Goal: Transaction & Acquisition: Purchase product/service

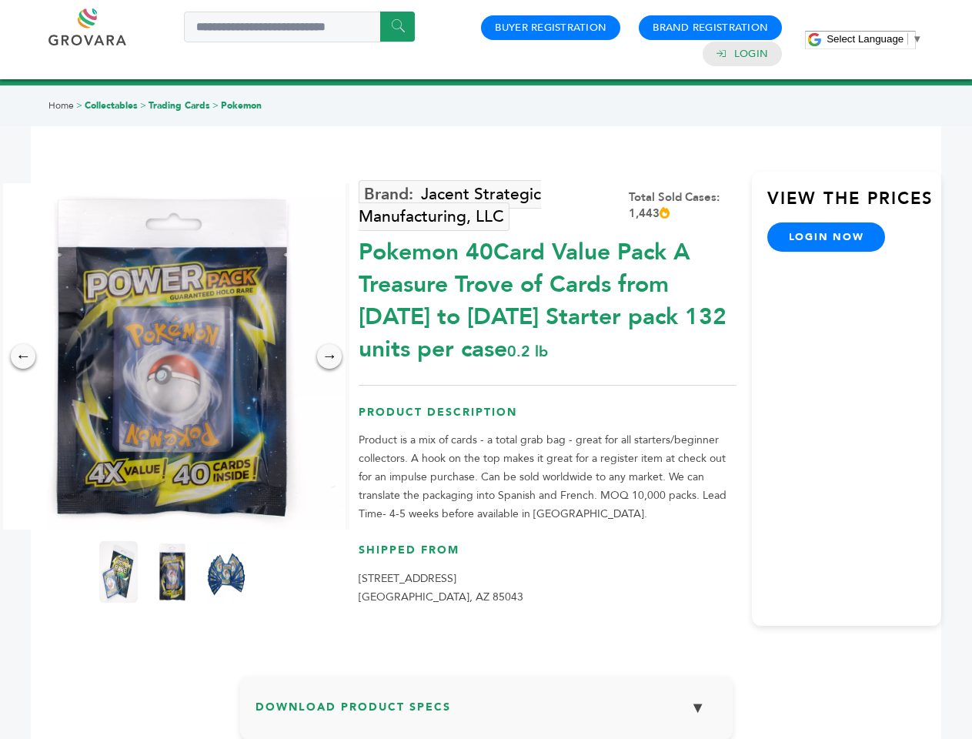
click at [874, 38] on span "Select Language" at bounding box center [864, 39] width 77 height 12
click at [172, 356] on img at bounding box center [172, 356] width 346 height 346
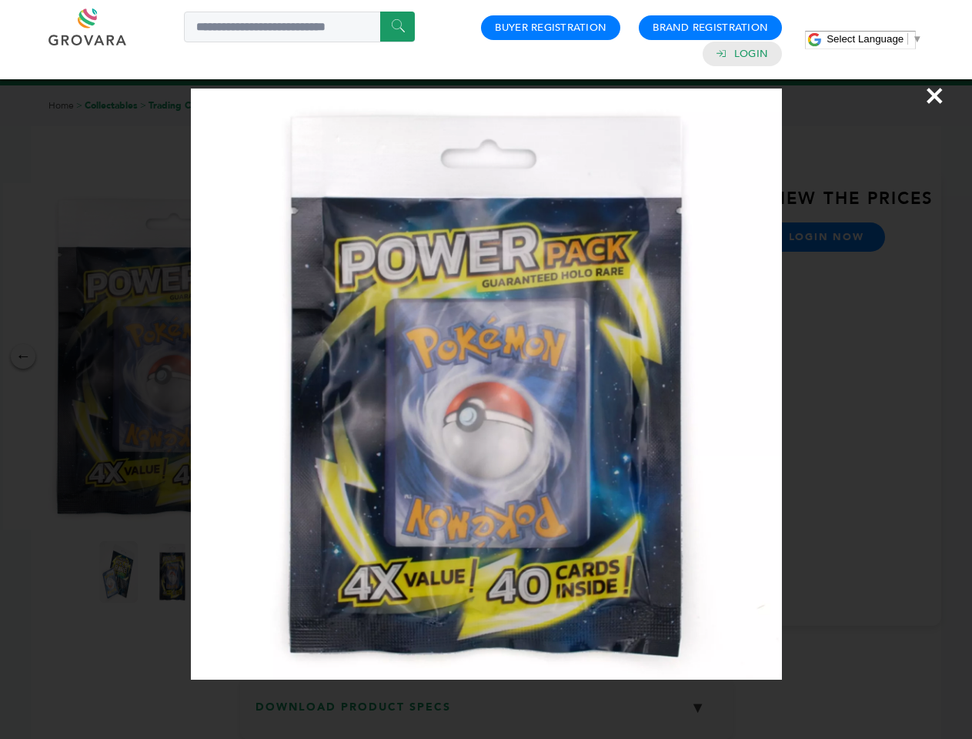
click at [23, 356] on div "×" at bounding box center [486, 369] width 972 height 739
click at [329, 356] on div "→" at bounding box center [329, 356] width 25 height 25
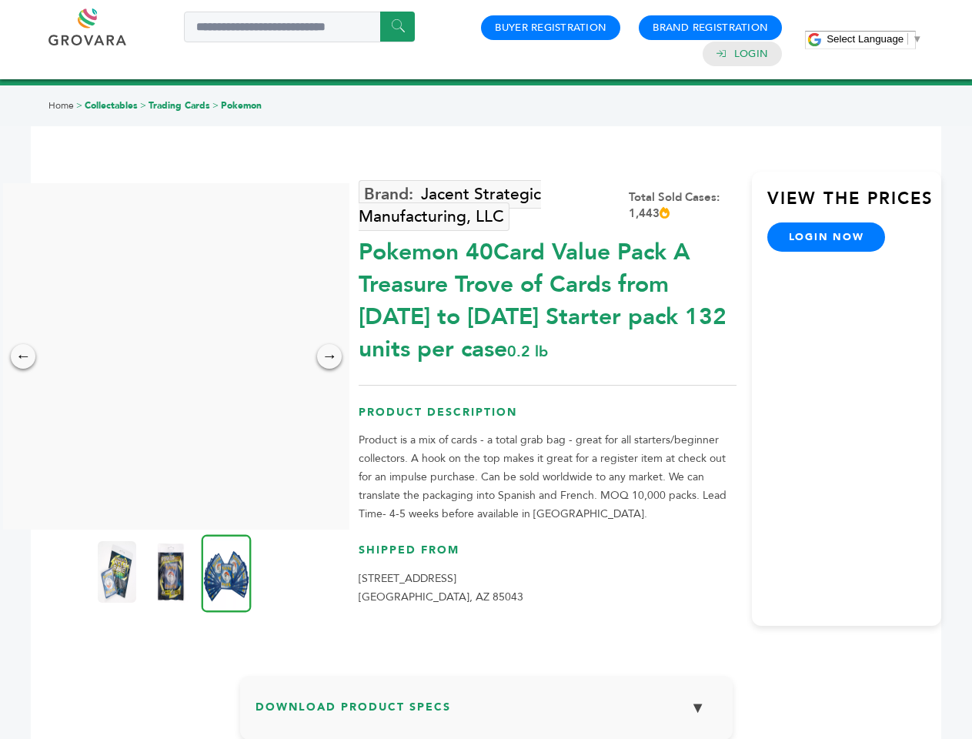
click at [118, 572] on img at bounding box center [117, 572] width 38 height 62
click at [0, 0] on div "×" at bounding box center [0, 0] width 0 height 0
click at [226, 572] on img at bounding box center [227, 573] width 50 height 78
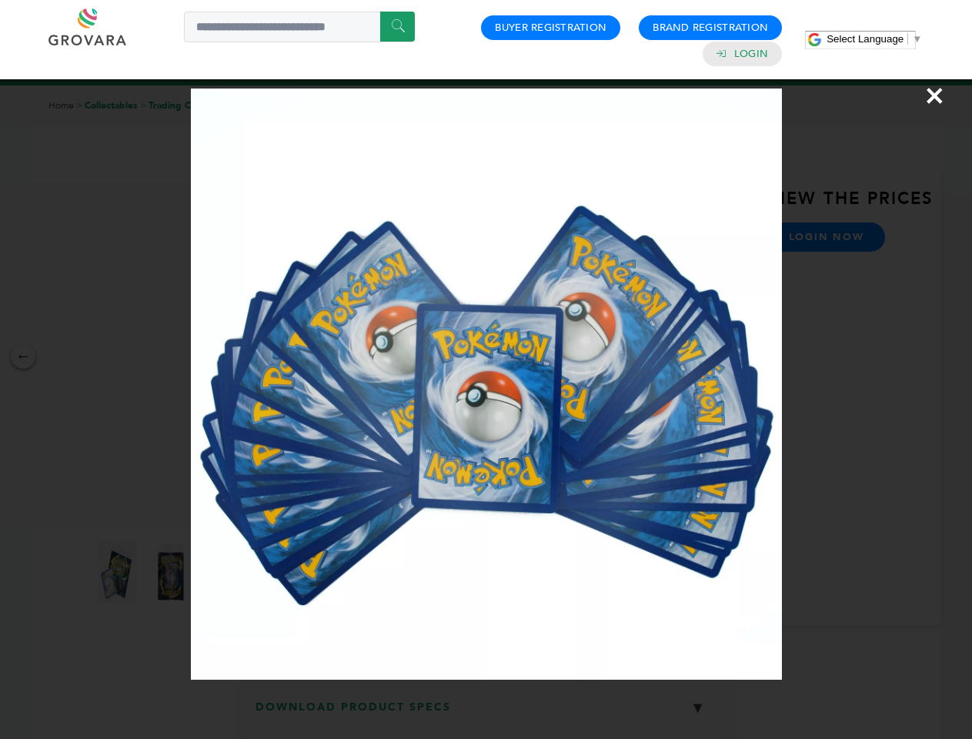
click at [486, 713] on div "×" at bounding box center [486, 369] width 972 height 739
